Goal: Communication & Community: Answer question/provide support

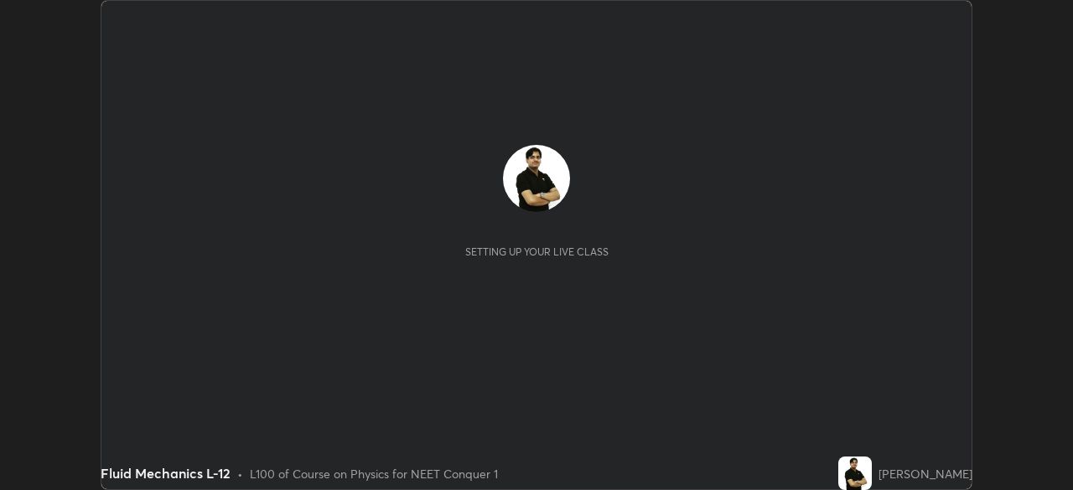
scroll to position [490, 1073]
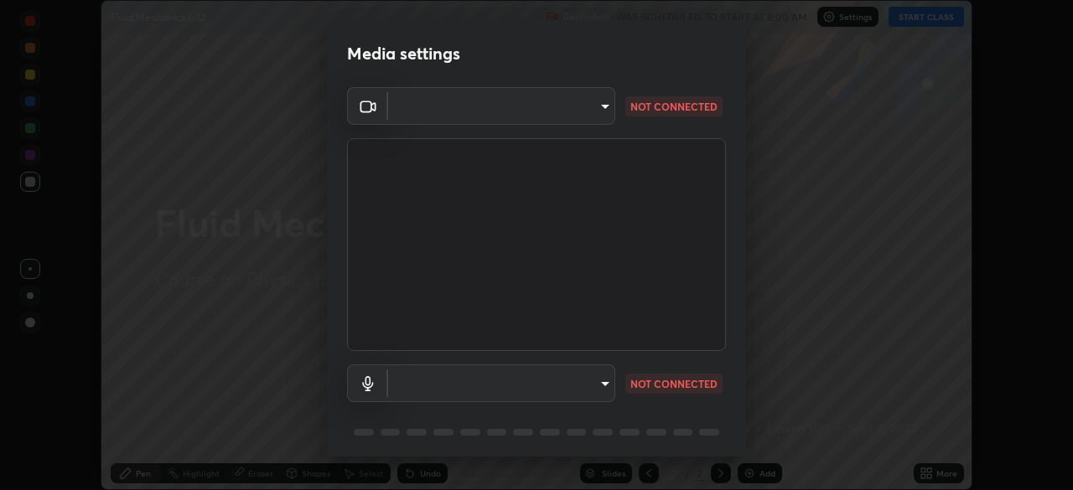
type input "ef407f58ae65e10c1af5a040b6eccf178273e27ca296938399710cc3d85b5032"
type input "bbe87394109347f7e4f5ff1e70be8ac267bc9871e6f17051b61756f6eafa93c7"
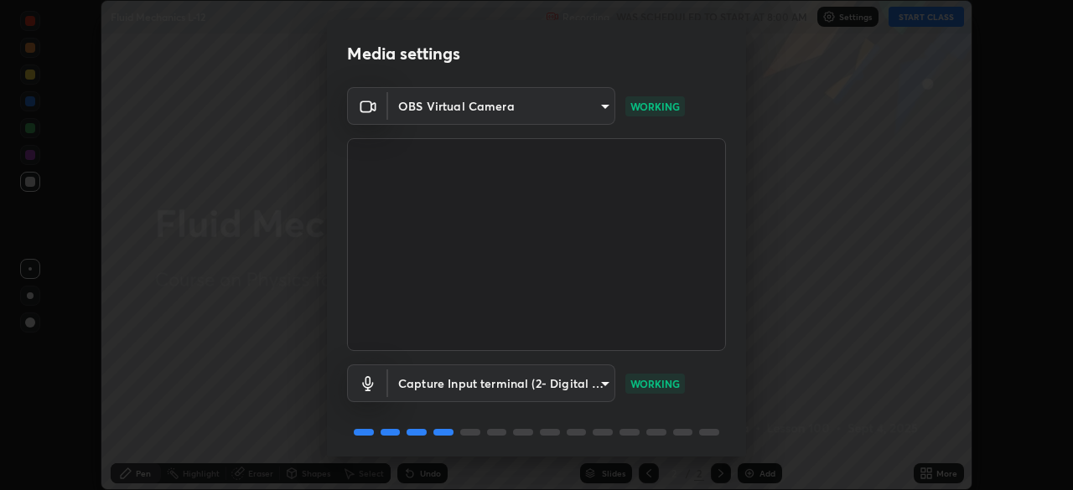
scroll to position [60, 0]
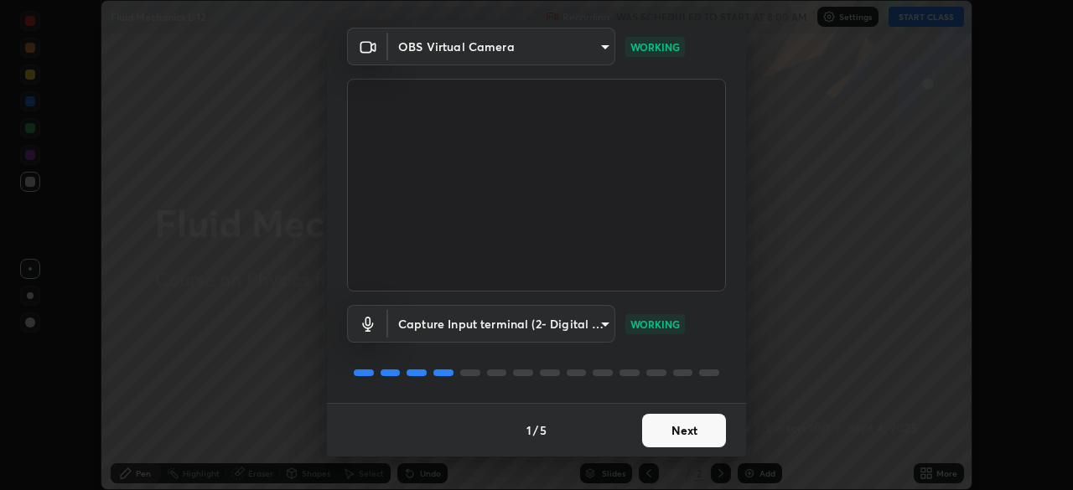
click at [694, 439] on button "Next" at bounding box center [684, 431] width 84 height 34
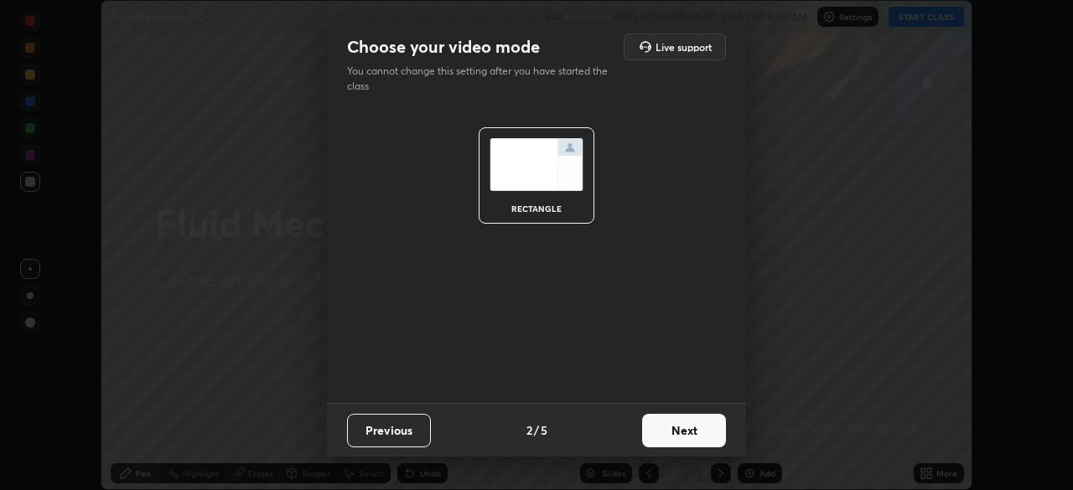
scroll to position [0, 0]
click at [696, 441] on button "Next" at bounding box center [684, 431] width 84 height 34
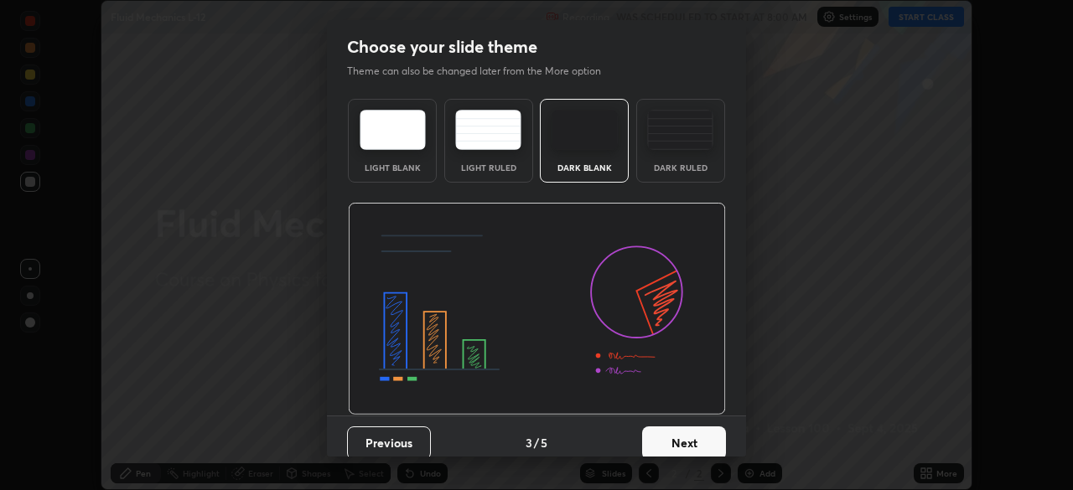
click at [709, 445] on button "Next" at bounding box center [684, 444] width 84 height 34
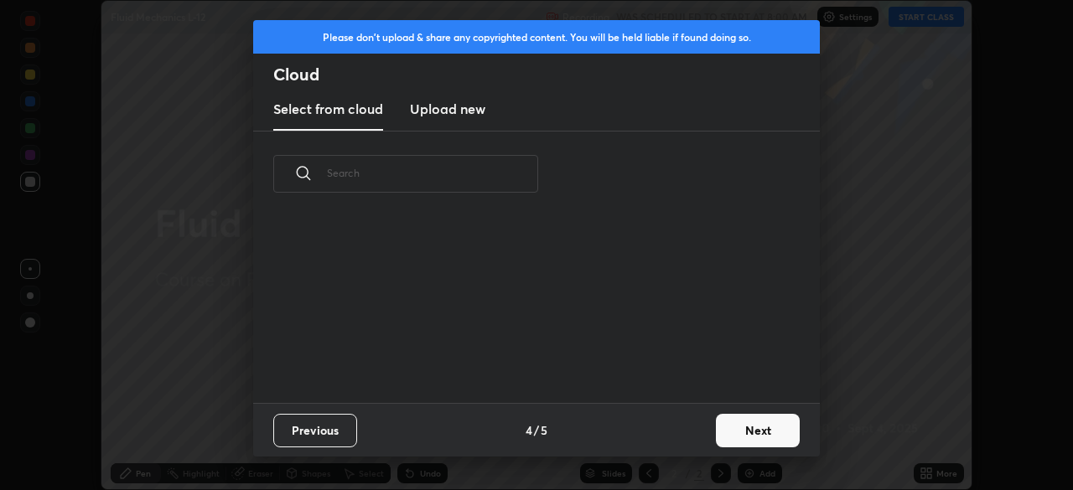
click at [721, 443] on button "Next" at bounding box center [758, 431] width 84 height 34
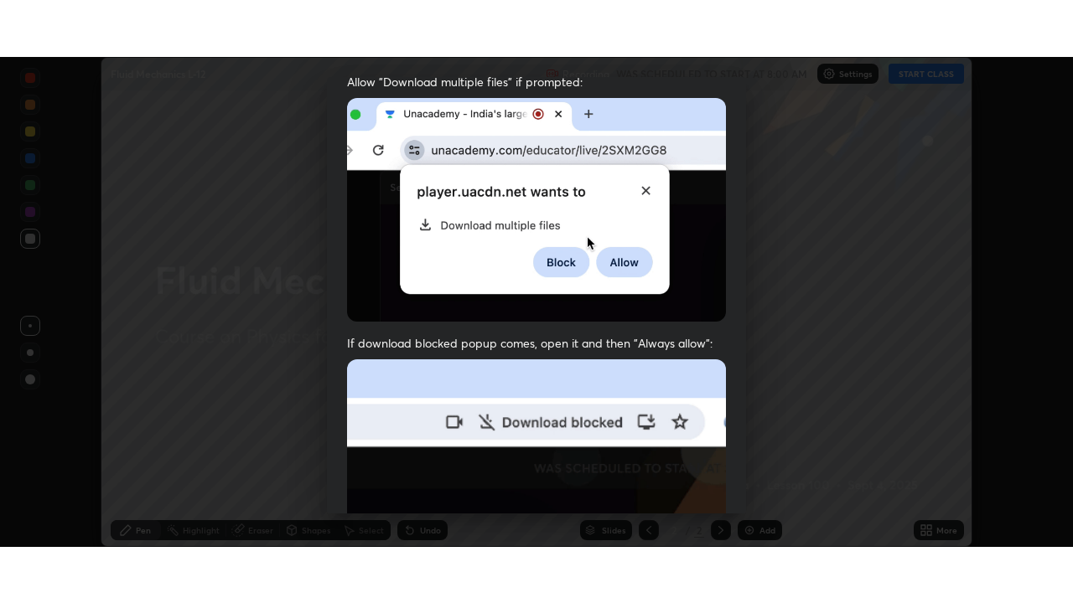
scroll to position [401, 0]
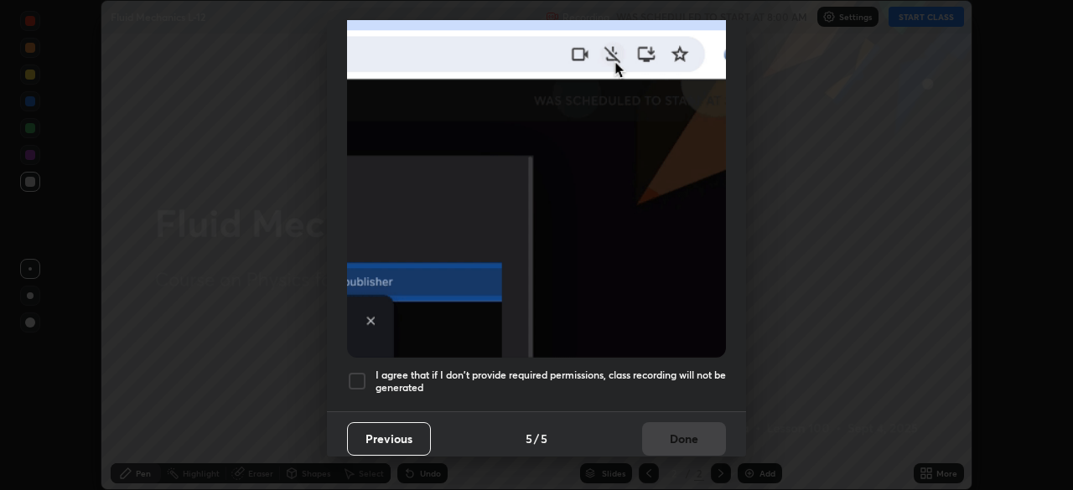
click at [362, 381] on div at bounding box center [357, 381] width 20 height 20
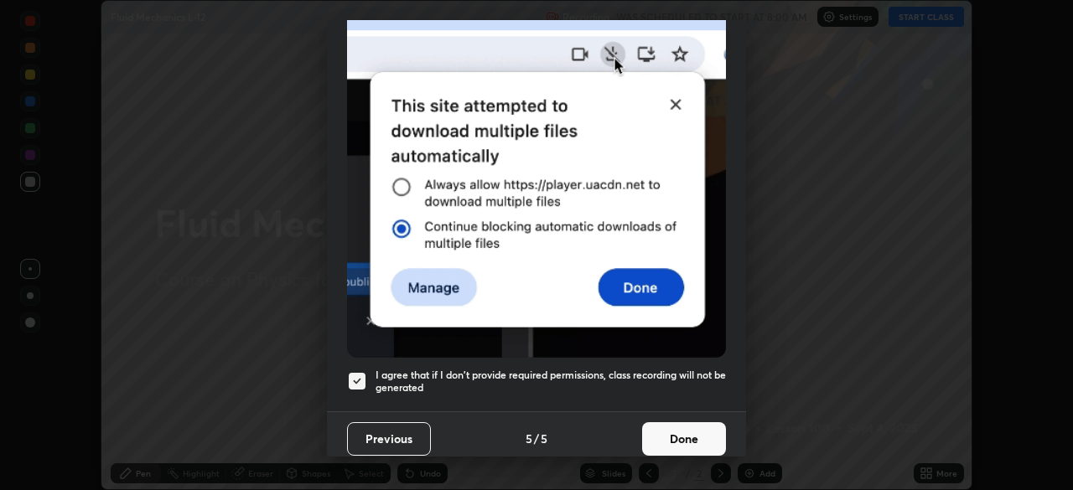
click at [657, 445] on button "Done" at bounding box center [684, 439] width 84 height 34
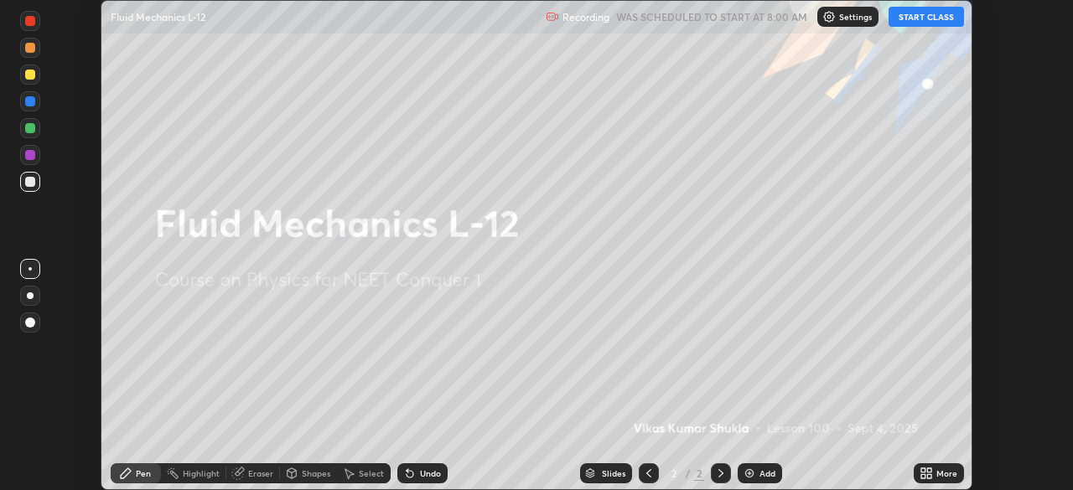
click at [919, 21] on button "START CLASS" at bounding box center [925, 17] width 75 height 20
click at [929, 476] on icon at bounding box center [929, 476] width 4 height 4
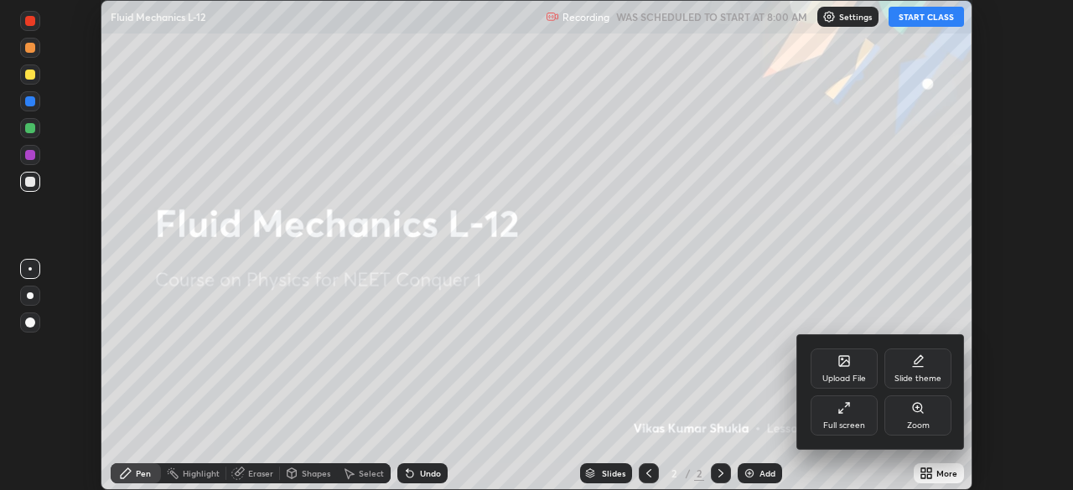
click at [841, 417] on div "Full screen" at bounding box center [843, 416] width 67 height 40
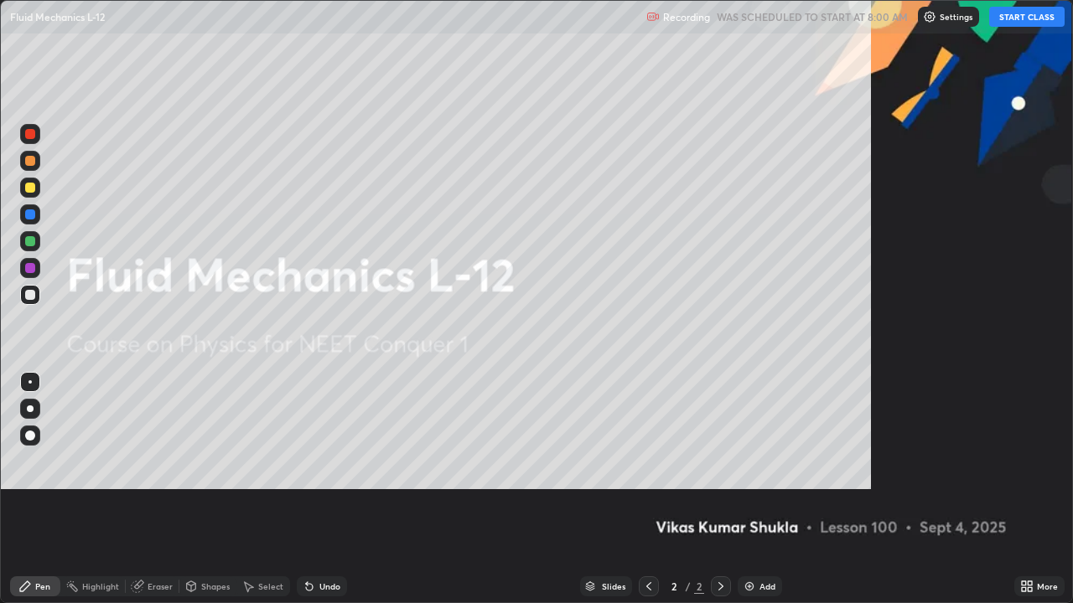
scroll to position [603, 1073]
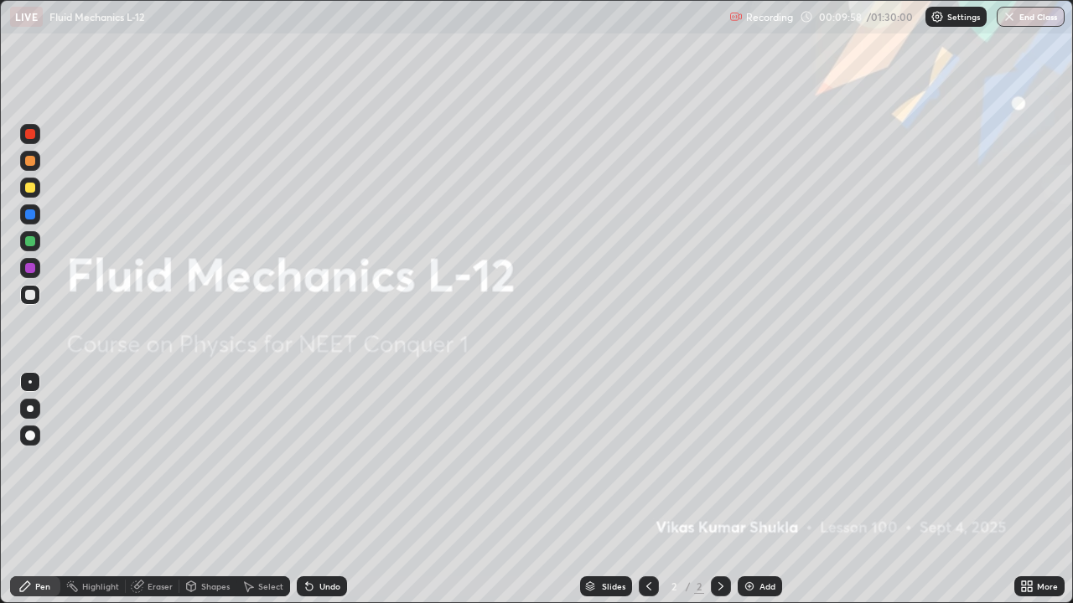
click at [757, 489] on div "Add" at bounding box center [760, 587] width 44 height 20
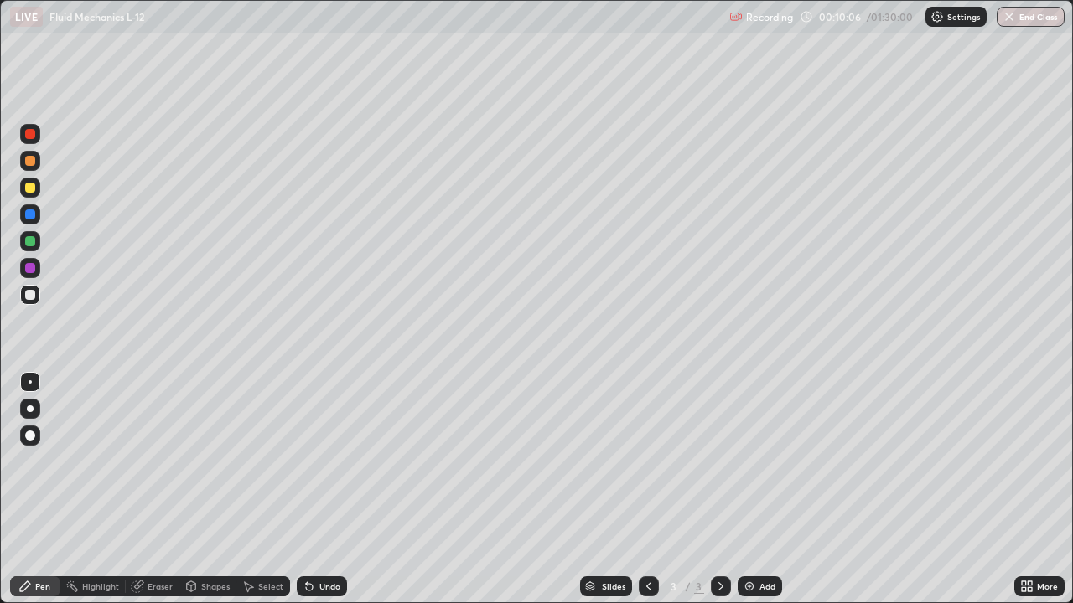
click at [28, 161] on div at bounding box center [30, 161] width 10 height 10
click at [31, 295] on div at bounding box center [30, 295] width 10 height 10
click at [332, 489] on div "Undo" at bounding box center [322, 587] width 50 height 20
click at [214, 489] on div "Shapes" at bounding box center [215, 586] width 28 height 8
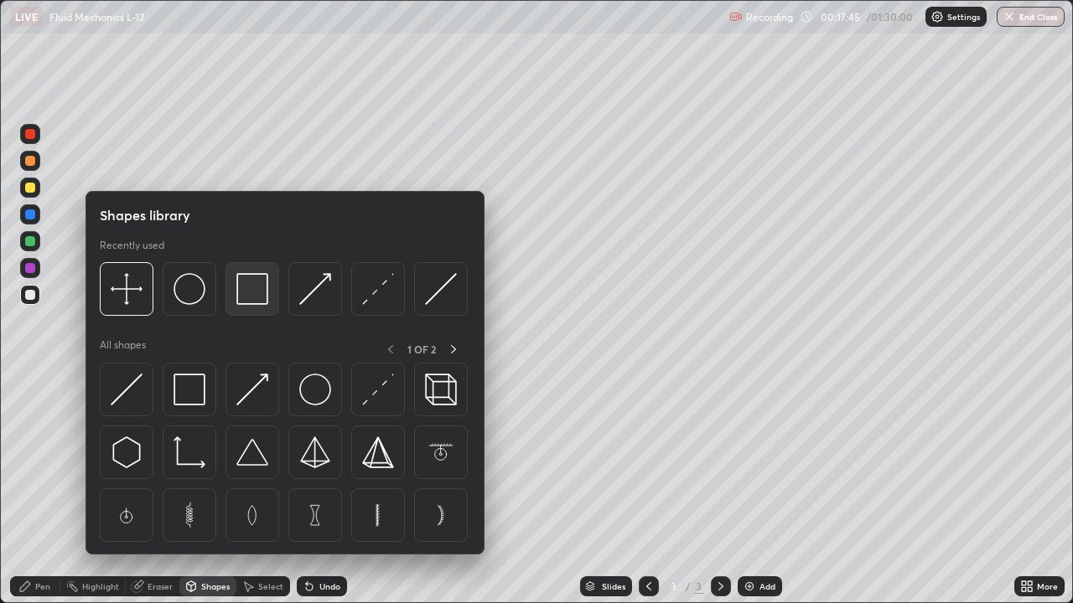
click at [251, 296] on img at bounding box center [252, 289] width 32 height 32
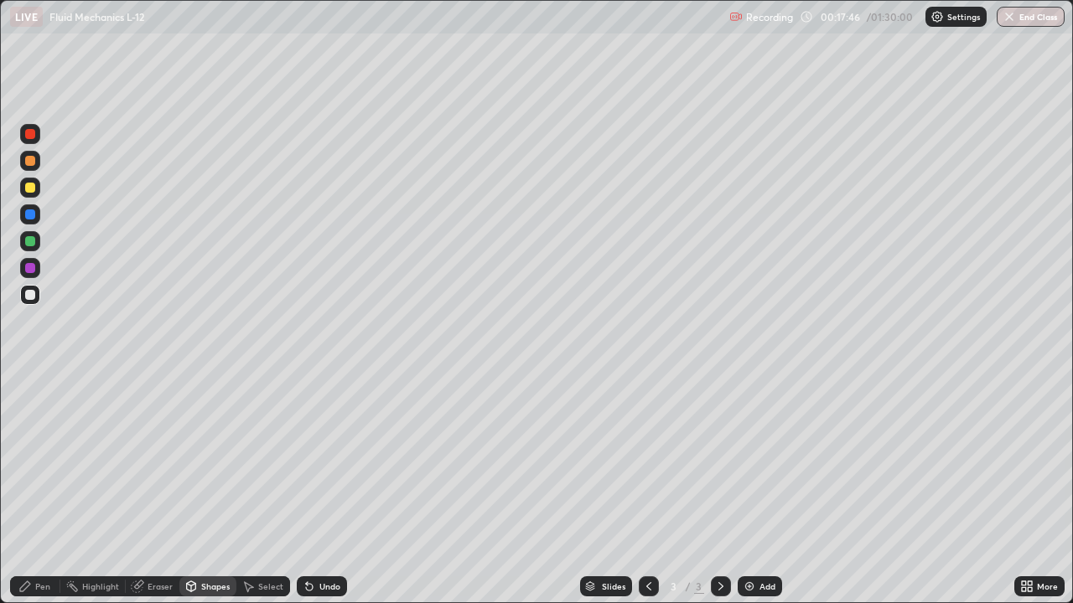
click at [30, 162] on div at bounding box center [30, 161] width 10 height 10
click at [30, 215] on div at bounding box center [30, 215] width 10 height 10
click at [210, 489] on div "Shapes" at bounding box center [215, 586] width 28 height 8
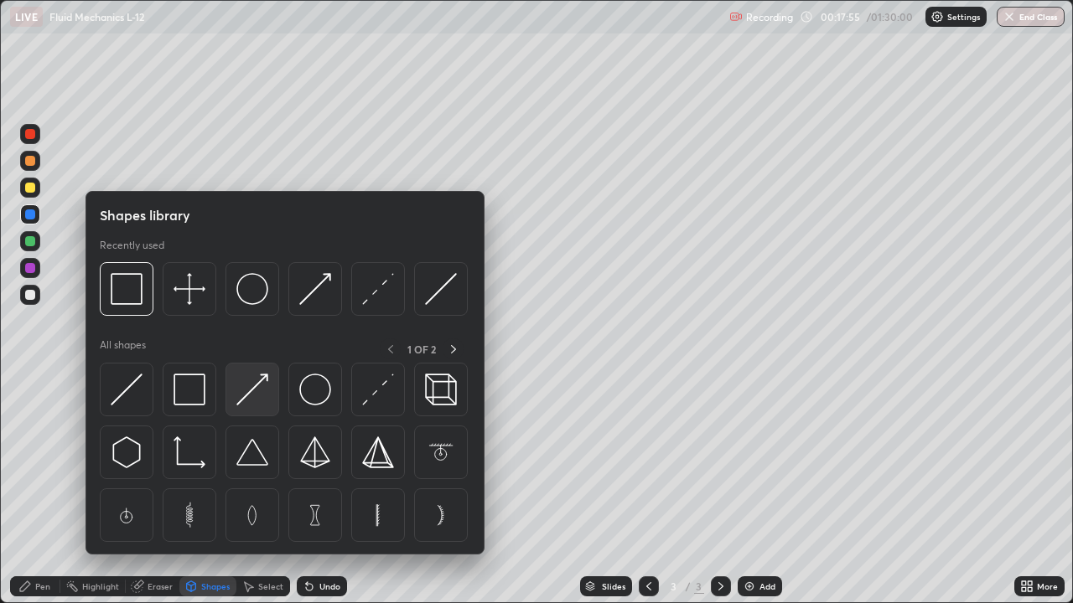
click at [249, 391] on img at bounding box center [252, 390] width 32 height 32
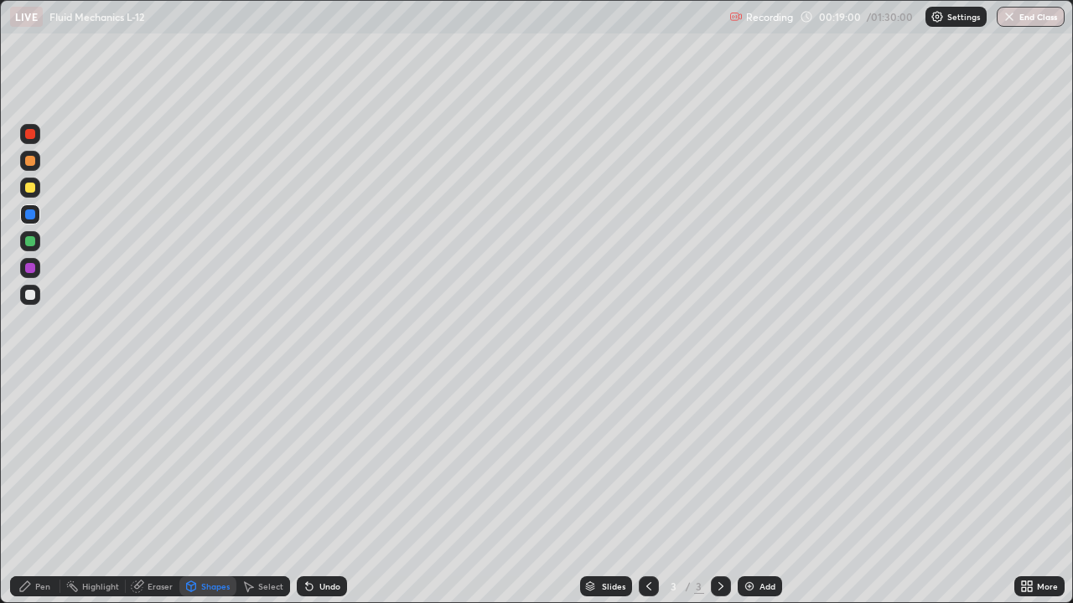
click at [30, 489] on div "Pen" at bounding box center [35, 587] width 50 height 20
click at [29, 295] on div at bounding box center [30, 295] width 10 height 10
click at [759, 489] on div "Add" at bounding box center [767, 586] width 16 height 8
click at [28, 188] on div at bounding box center [30, 188] width 10 height 10
click at [31, 134] on div at bounding box center [30, 134] width 10 height 10
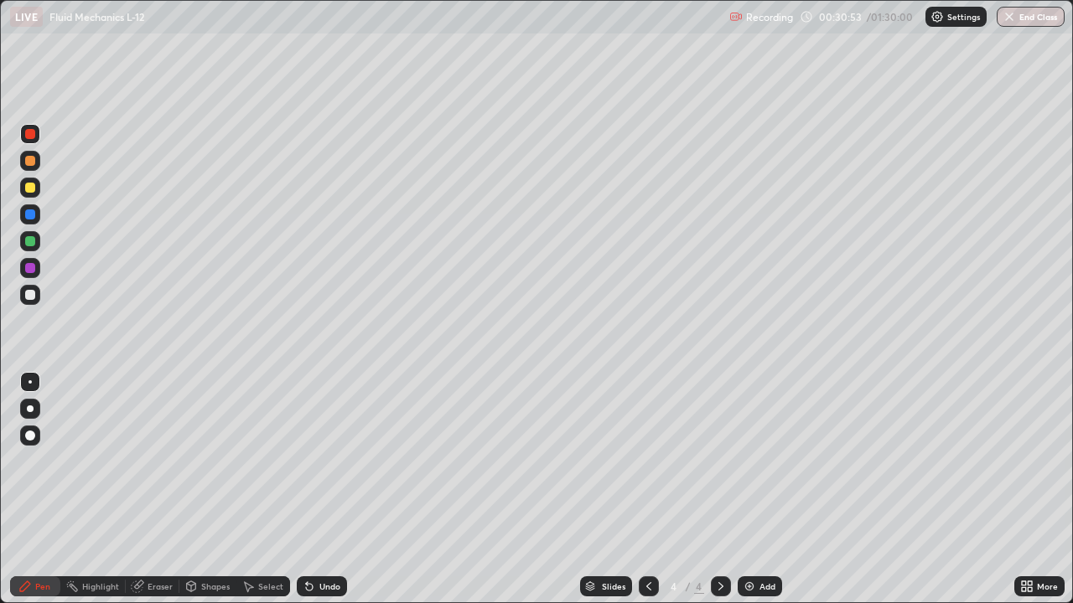
click at [31, 297] on div at bounding box center [30, 295] width 10 height 10
click at [44, 489] on div "Pen" at bounding box center [42, 586] width 15 height 8
click at [329, 489] on div "Undo" at bounding box center [329, 586] width 21 height 8
click at [326, 489] on div "Undo" at bounding box center [329, 586] width 21 height 8
click at [329, 489] on div "Undo" at bounding box center [329, 586] width 21 height 8
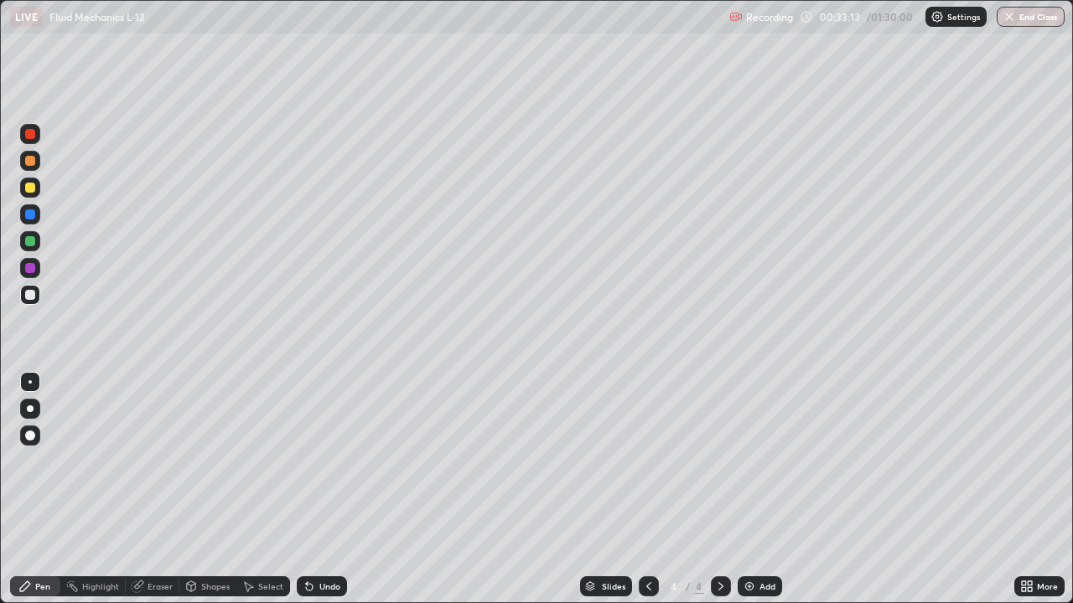
click at [224, 489] on div "Shapes" at bounding box center [207, 587] width 57 height 20
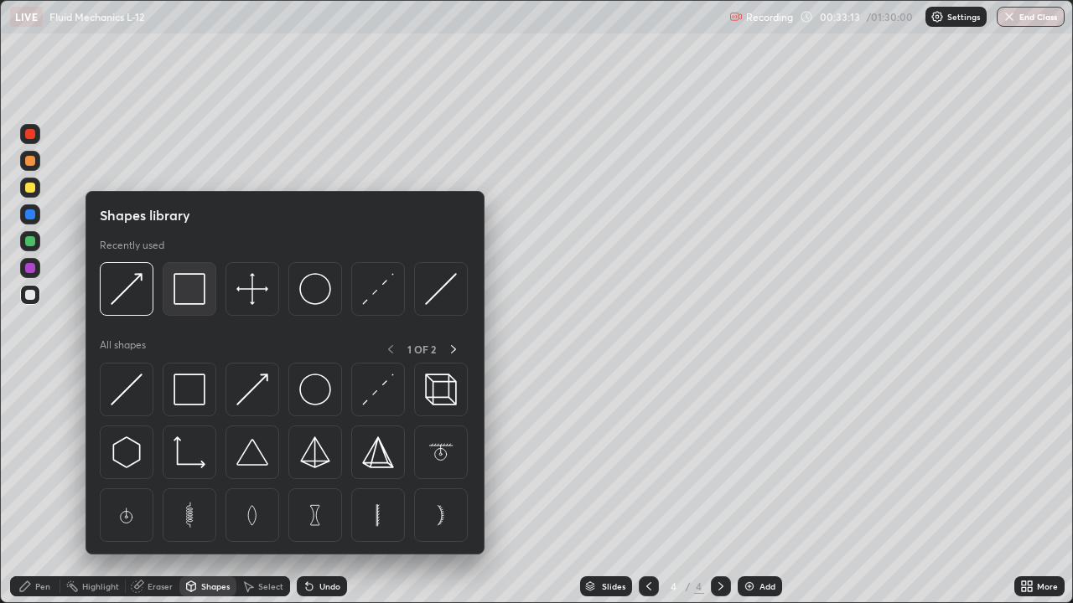
click at [189, 295] on img at bounding box center [189, 289] width 32 height 32
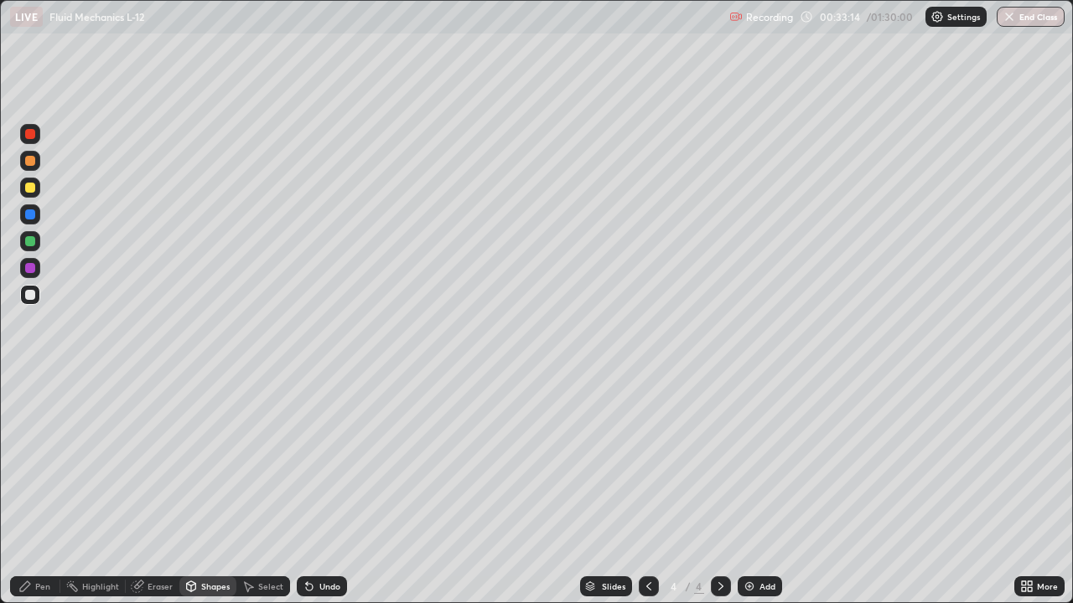
click at [30, 241] on div at bounding box center [30, 241] width 10 height 10
click at [43, 489] on div "Pen" at bounding box center [42, 586] width 15 height 8
click at [28, 264] on div at bounding box center [30, 268] width 10 height 10
click at [267, 489] on div "Select" at bounding box center [270, 586] width 25 height 8
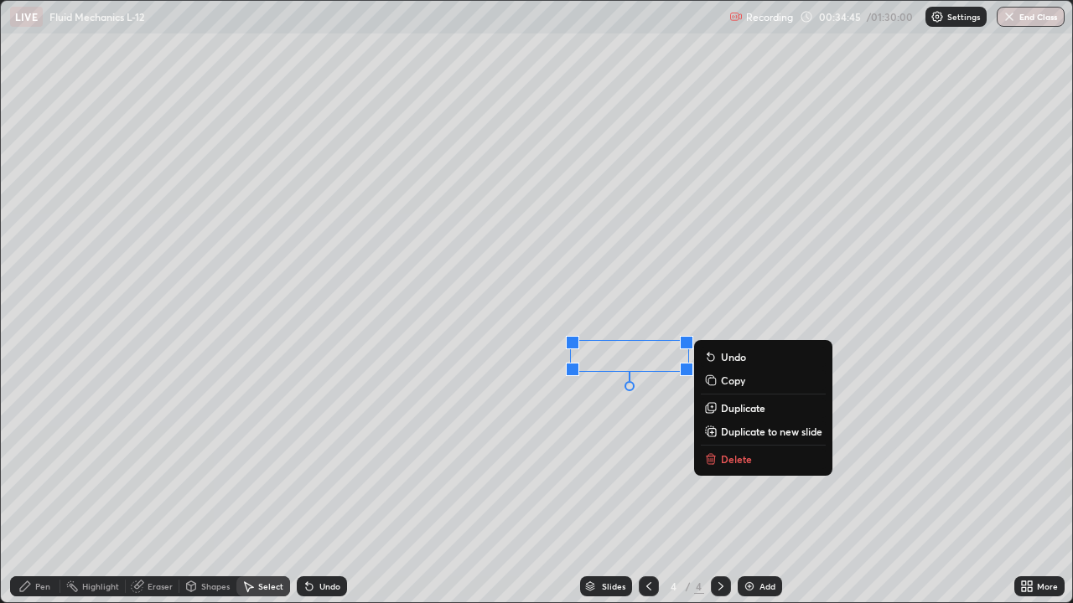
click at [729, 457] on p "Delete" at bounding box center [736, 459] width 31 height 13
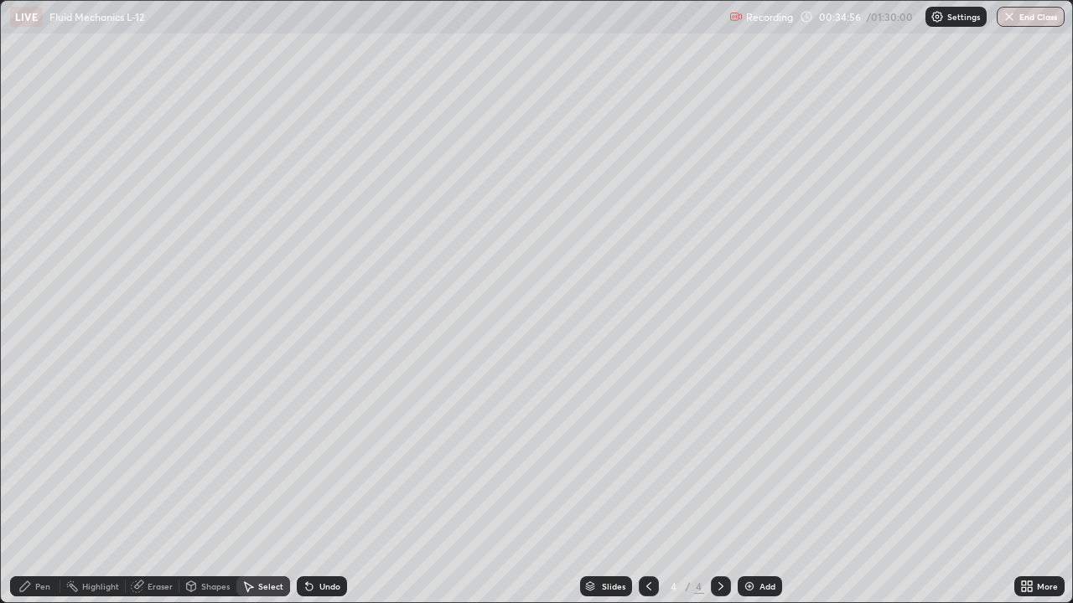
click at [50, 489] on div "Pen" at bounding box center [35, 587] width 50 height 20
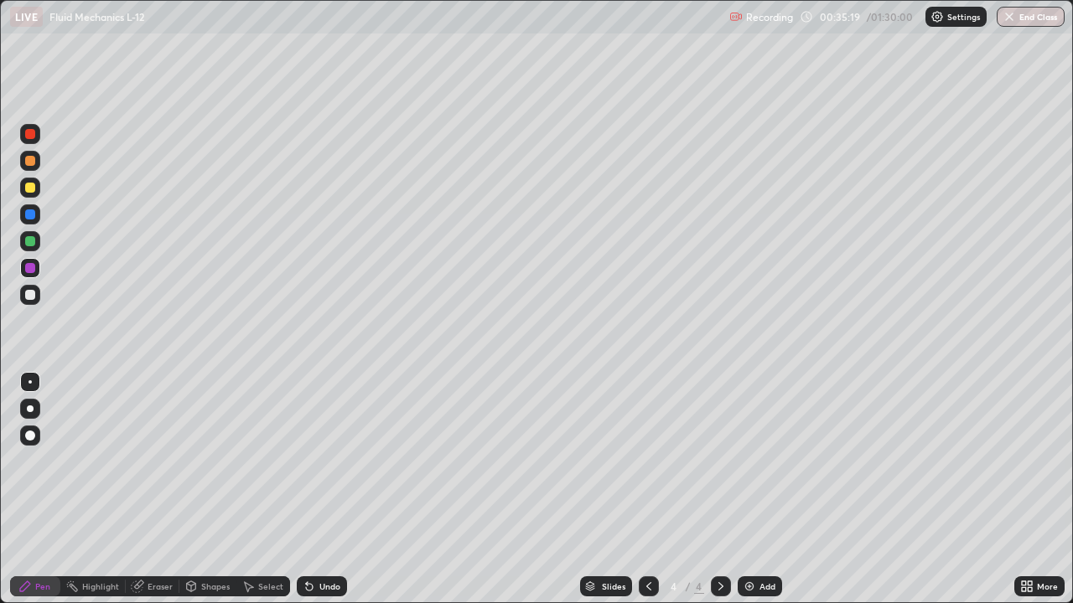
click at [39, 293] on div at bounding box center [30, 295] width 20 height 20
click at [28, 268] on div at bounding box center [30, 268] width 10 height 10
click at [34, 297] on div at bounding box center [30, 295] width 10 height 10
click at [29, 267] on div at bounding box center [30, 268] width 10 height 10
click at [34, 297] on div at bounding box center [30, 295] width 10 height 10
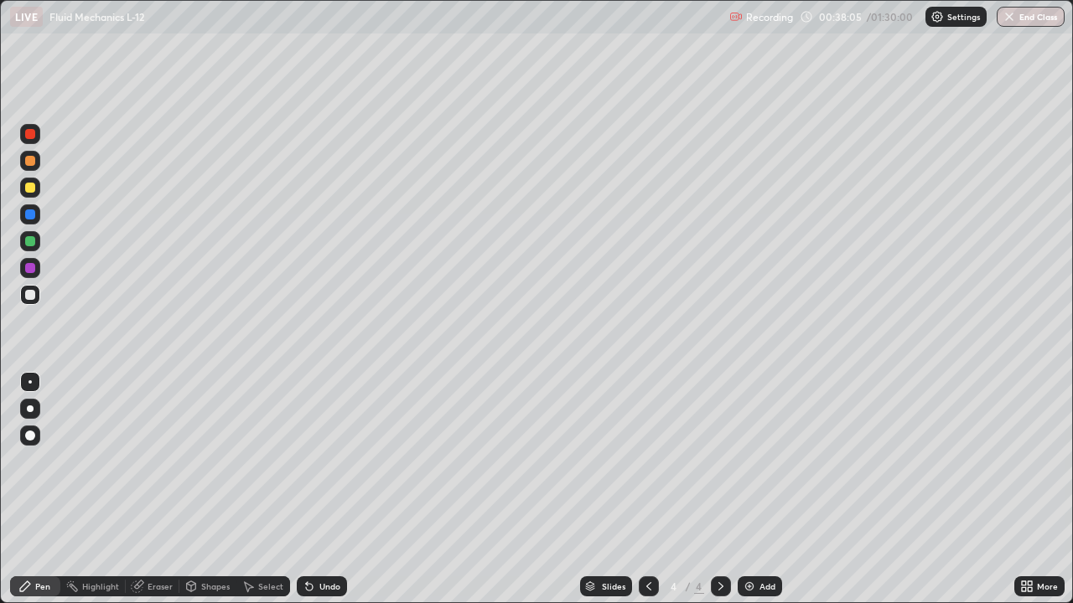
click at [32, 215] on div at bounding box center [30, 215] width 10 height 10
click at [650, 489] on icon at bounding box center [648, 586] width 13 height 13
click at [719, 489] on icon at bounding box center [720, 586] width 13 height 13
click at [764, 489] on div "Add" at bounding box center [767, 586] width 16 height 8
click at [32, 298] on div at bounding box center [30, 295] width 10 height 10
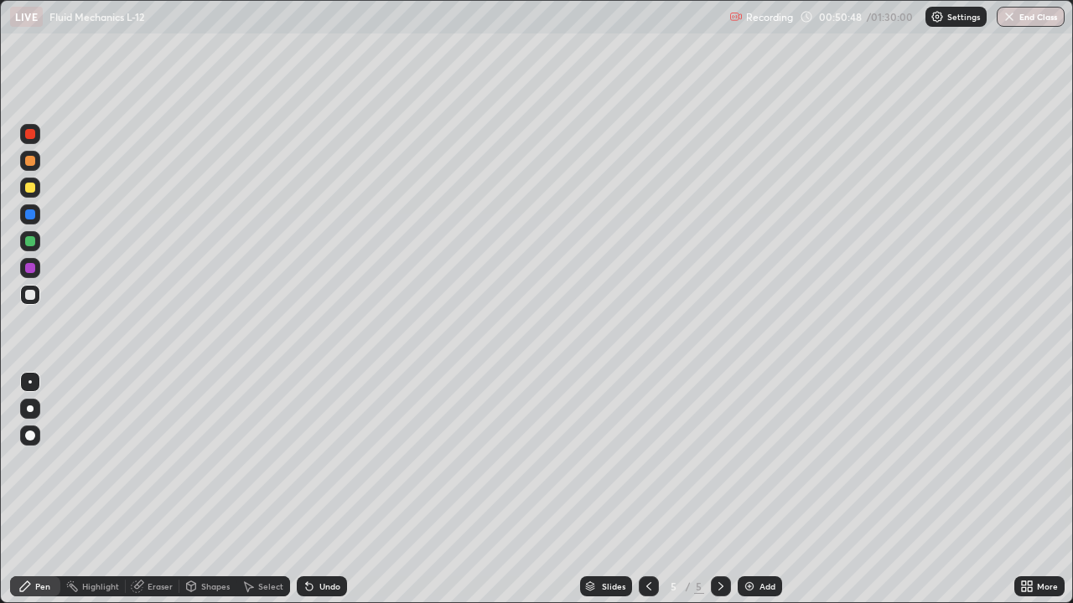
click at [647, 489] on icon at bounding box center [648, 586] width 13 height 13
click at [722, 489] on icon at bounding box center [720, 586] width 13 height 13
click at [719, 489] on icon at bounding box center [720, 586] width 13 height 13
click at [27, 272] on div at bounding box center [30, 268] width 10 height 10
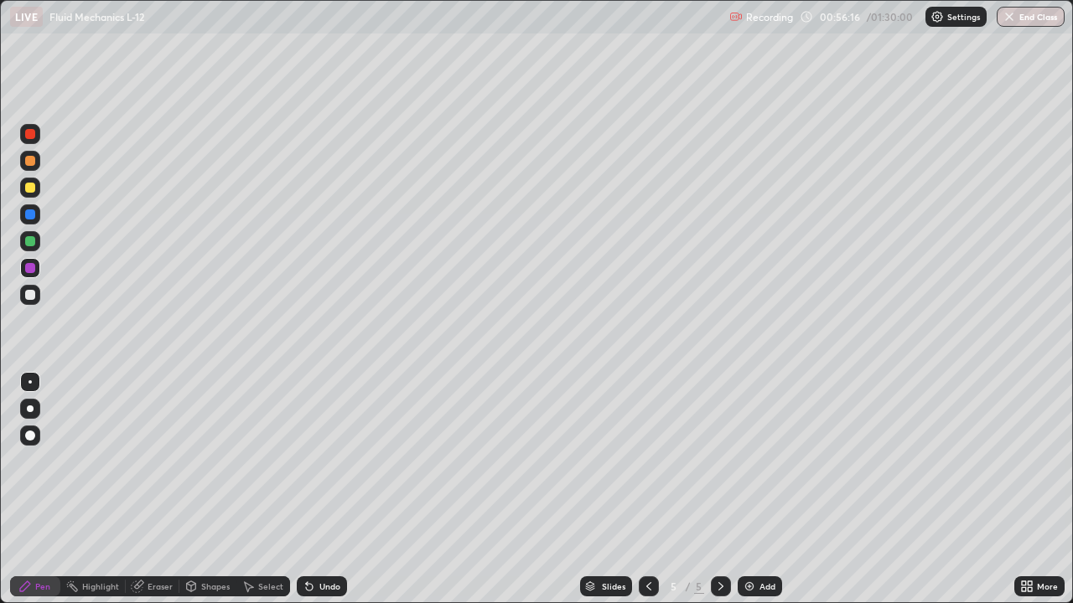
click at [647, 489] on icon at bounding box center [648, 586] width 13 height 13
click at [762, 489] on div "Add" at bounding box center [760, 587] width 44 height 20
click at [34, 135] on div at bounding box center [30, 134] width 10 height 10
click at [209, 489] on div "Shapes" at bounding box center [215, 586] width 28 height 8
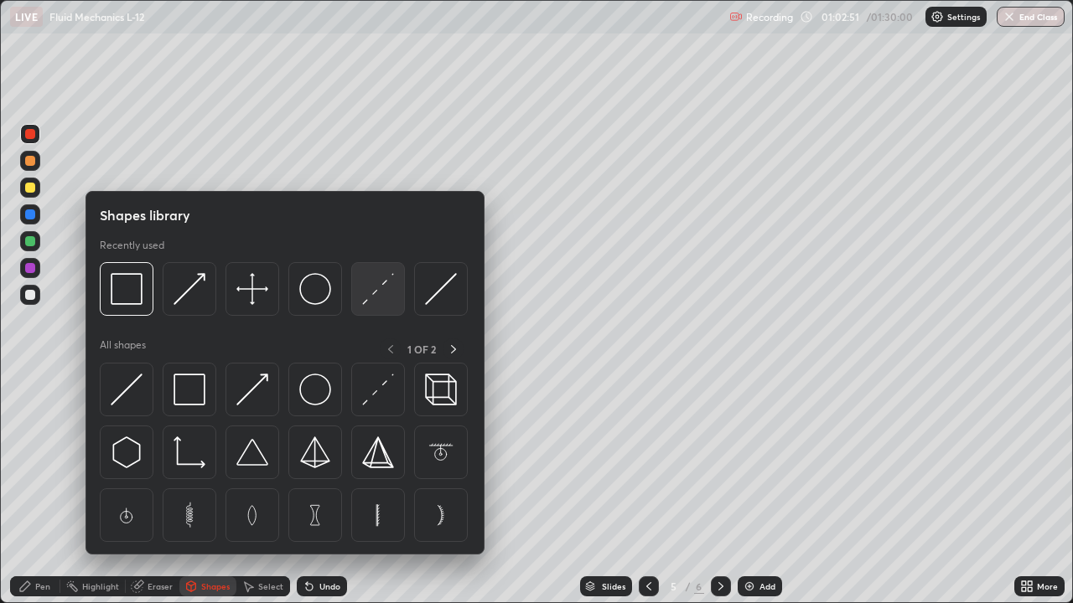
click at [378, 297] on img at bounding box center [378, 289] width 32 height 32
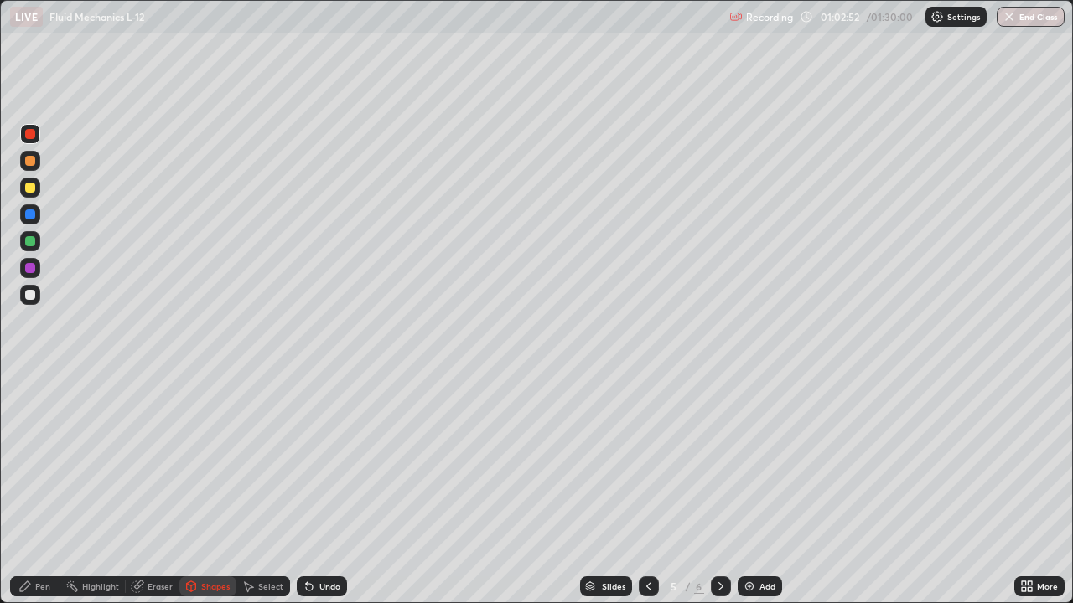
click at [30, 215] on div at bounding box center [30, 215] width 10 height 10
click at [216, 489] on div "Shapes" at bounding box center [215, 586] width 28 height 8
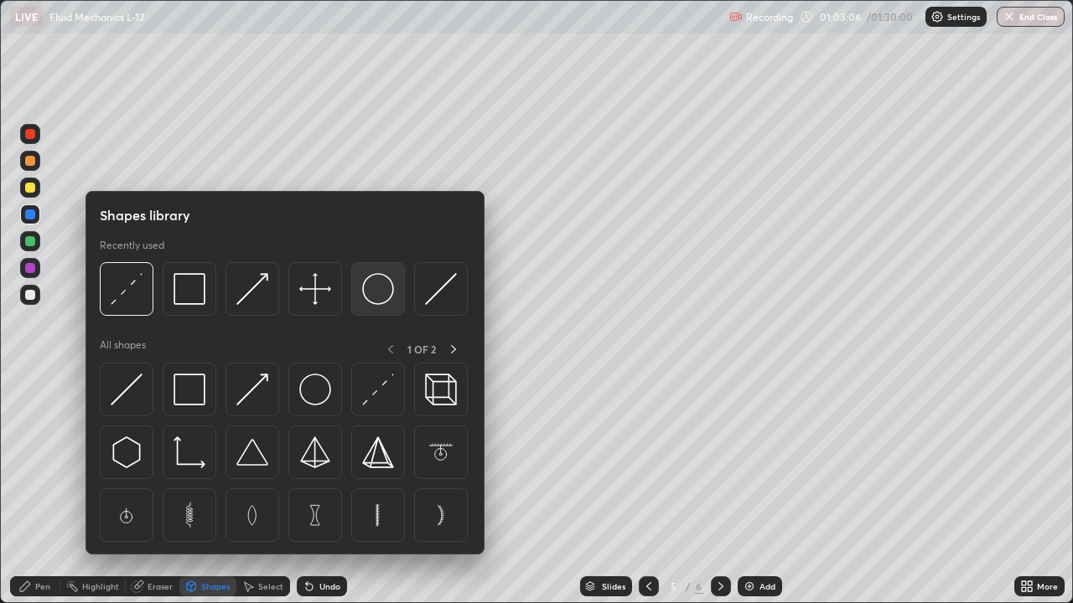
click at [375, 301] on img at bounding box center [378, 289] width 32 height 32
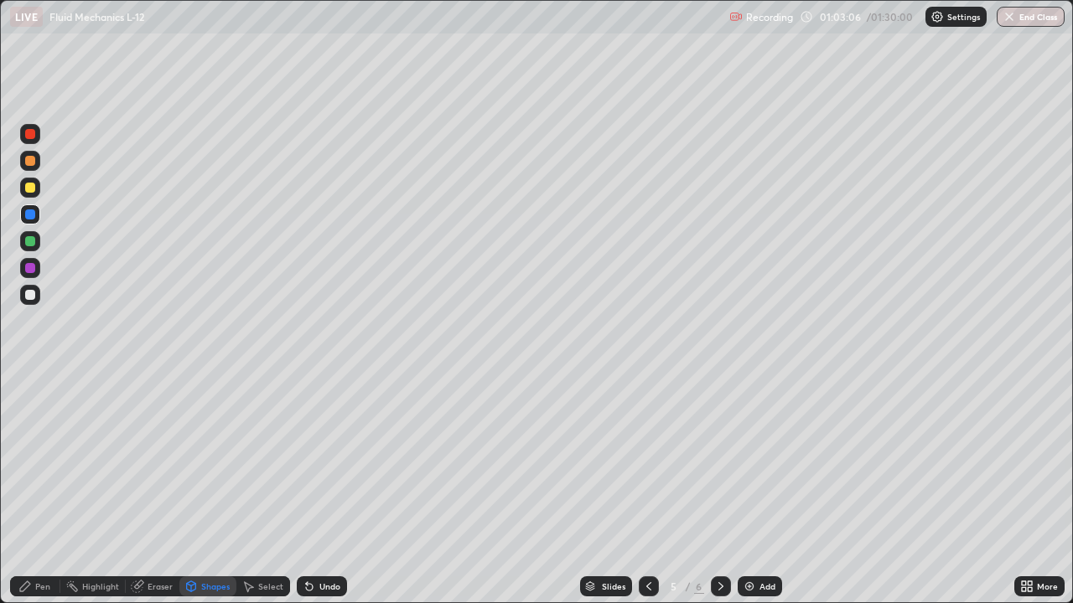
click at [31, 191] on div at bounding box center [30, 188] width 10 height 10
click at [34, 489] on div "Pen" at bounding box center [35, 587] width 50 height 20
click at [30, 295] on div at bounding box center [30, 295] width 10 height 10
click at [646, 489] on icon at bounding box center [648, 586] width 5 height 8
click at [719, 489] on icon at bounding box center [720, 586] width 13 height 13
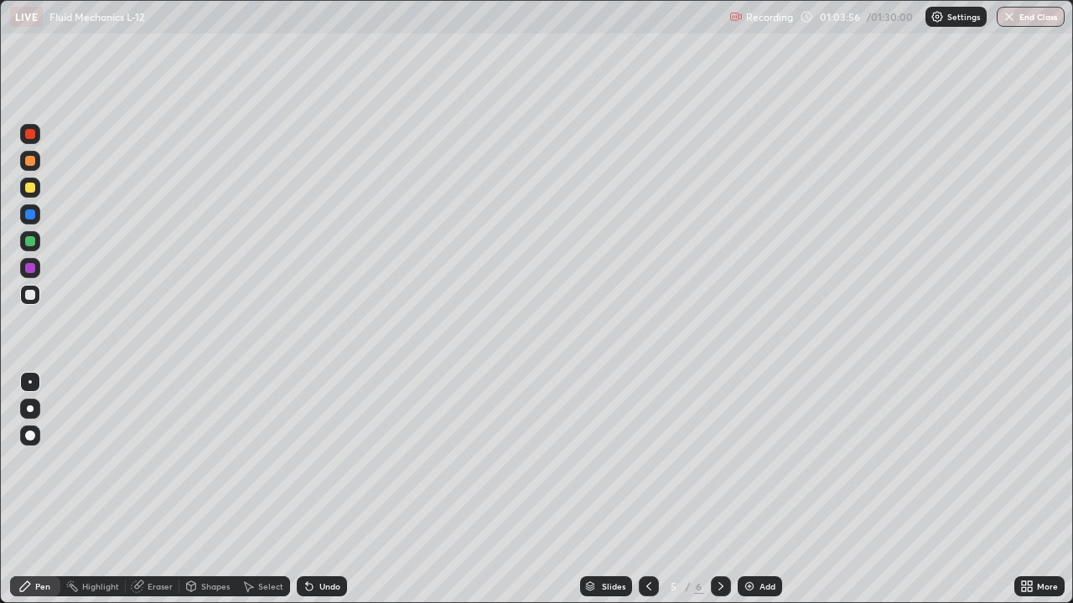
click at [760, 489] on div "Add" at bounding box center [760, 587] width 44 height 20
click at [649, 489] on icon at bounding box center [648, 586] width 13 height 13
click at [28, 264] on div at bounding box center [30, 268] width 10 height 10
click at [313, 489] on icon at bounding box center [309, 586] width 13 height 13
click at [768, 489] on div "Add" at bounding box center [760, 587] width 44 height 20
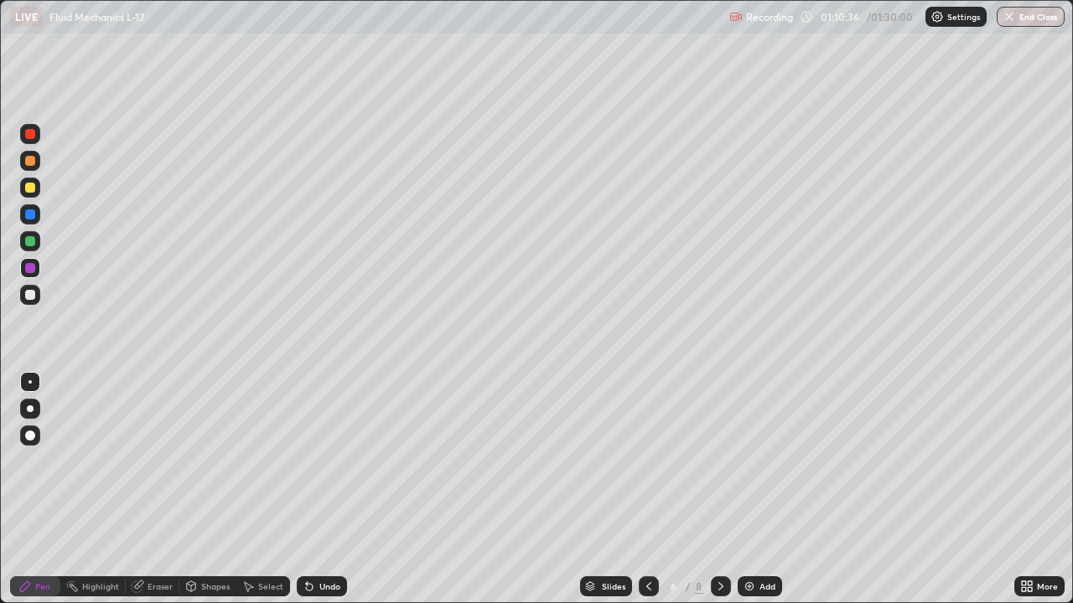
click at [646, 489] on icon at bounding box center [648, 586] width 13 height 13
click at [722, 489] on icon at bounding box center [720, 586] width 13 height 13
click at [29, 295] on div at bounding box center [30, 295] width 10 height 10
click at [33, 211] on div at bounding box center [30, 215] width 10 height 10
click at [32, 297] on div at bounding box center [30, 295] width 10 height 10
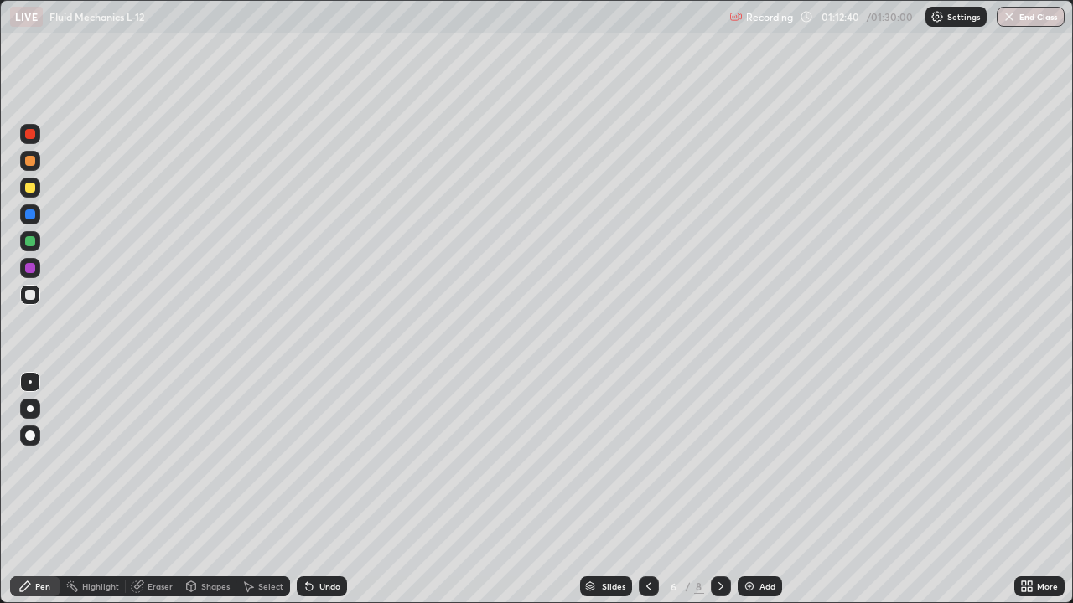
click at [324, 489] on div "Undo" at bounding box center [322, 587] width 50 height 20
click at [313, 489] on div "Undo" at bounding box center [322, 587] width 50 height 20
click at [1033, 23] on button "End Class" at bounding box center [1031, 17] width 68 height 20
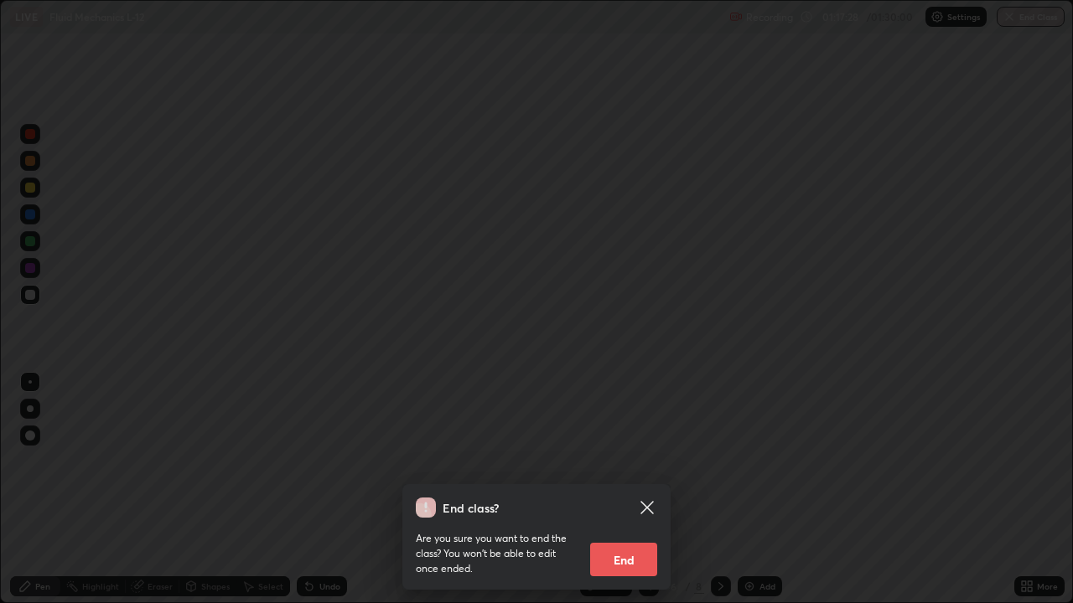
click at [645, 489] on button "End" at bounding box center [623, 560] width 67 height 34
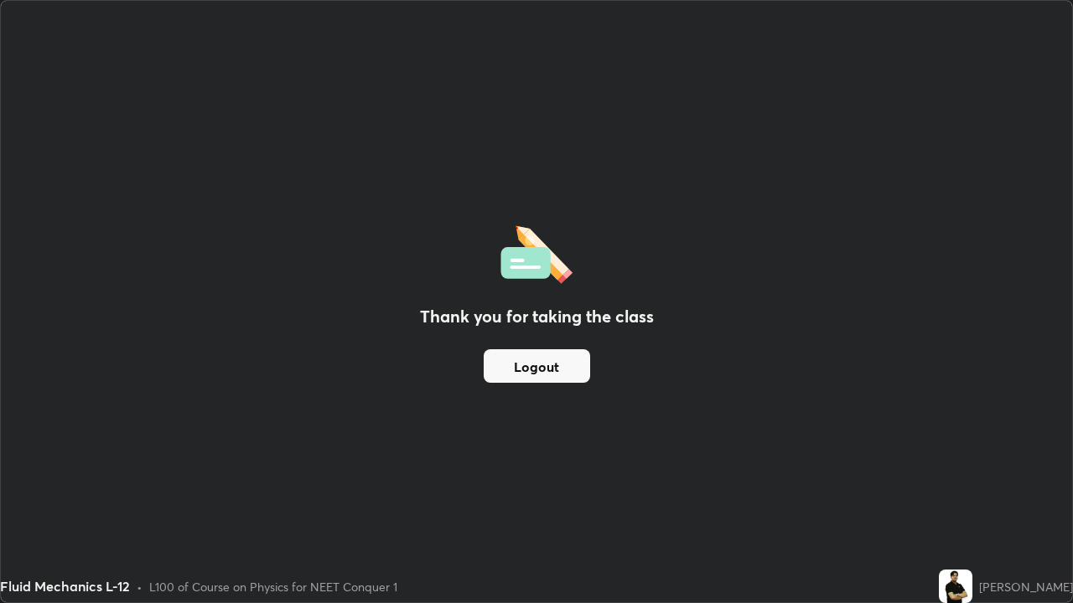
click at [570, 376] on button "Logout" at bounding box center [537, 366] width 106 height 34
